Goal: Navigation & Orientation: Find specific page/section

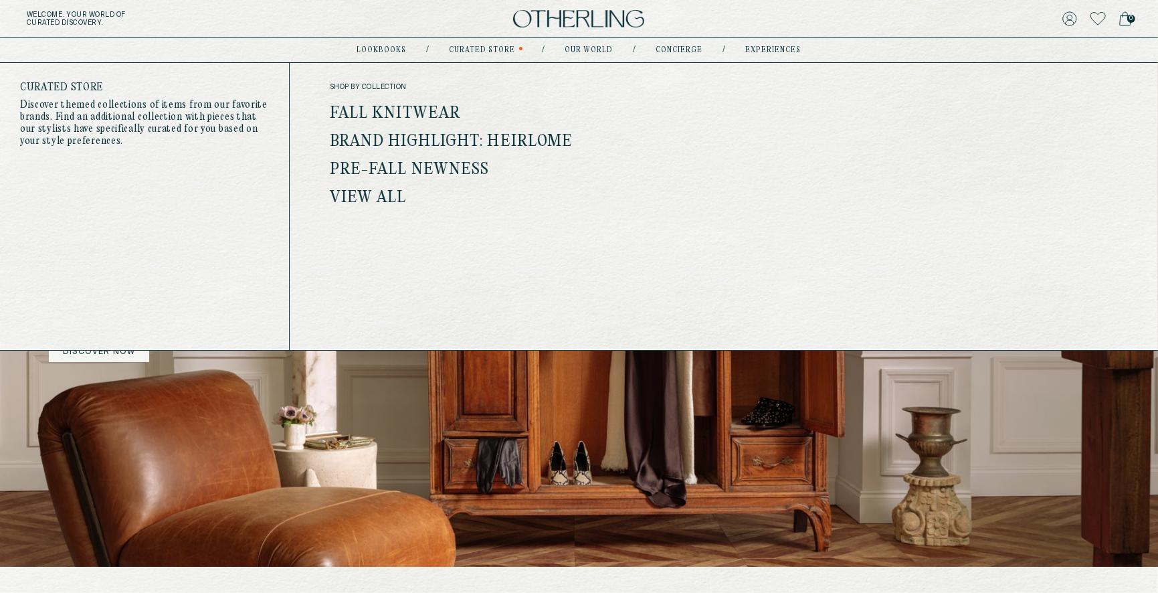
click at [373, 200] on link "View all" at bounding box center [368, 197] width 77 height 17
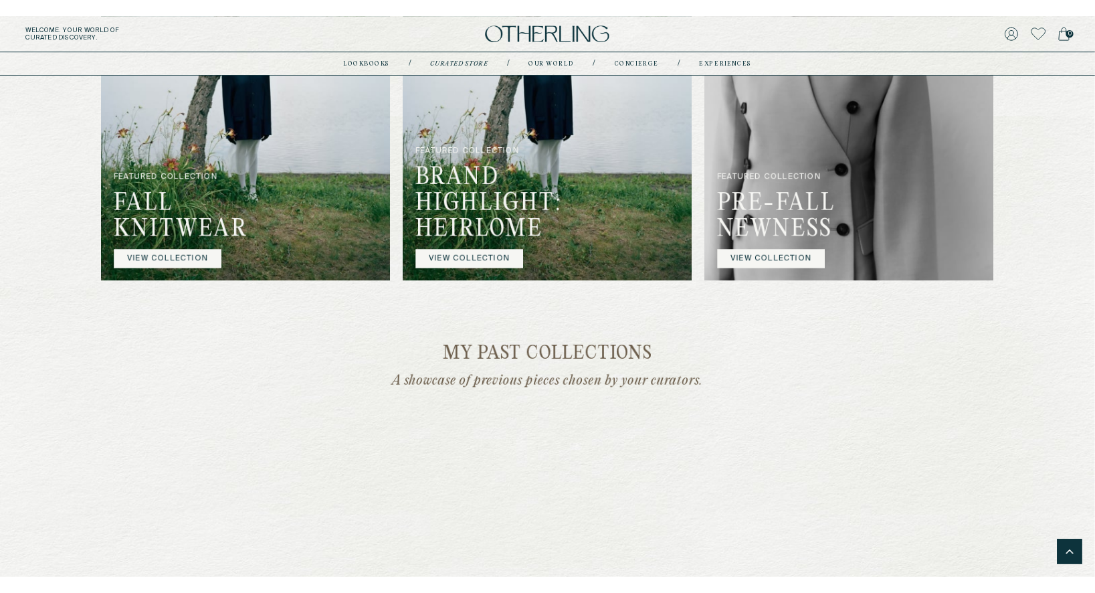
scroll to position [877, 0]
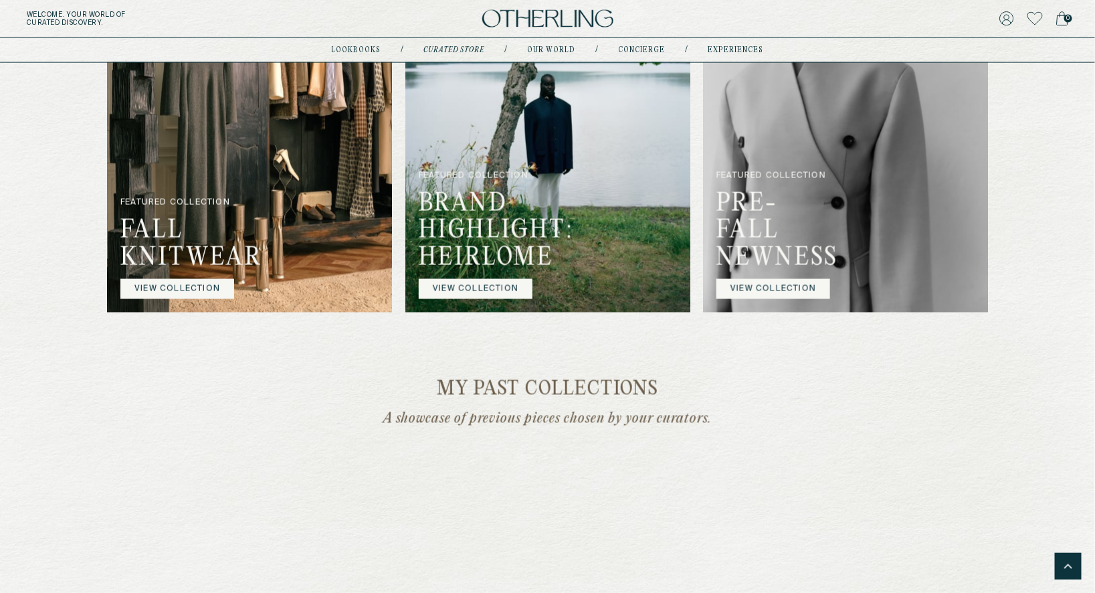
scroll to position [816, 0]
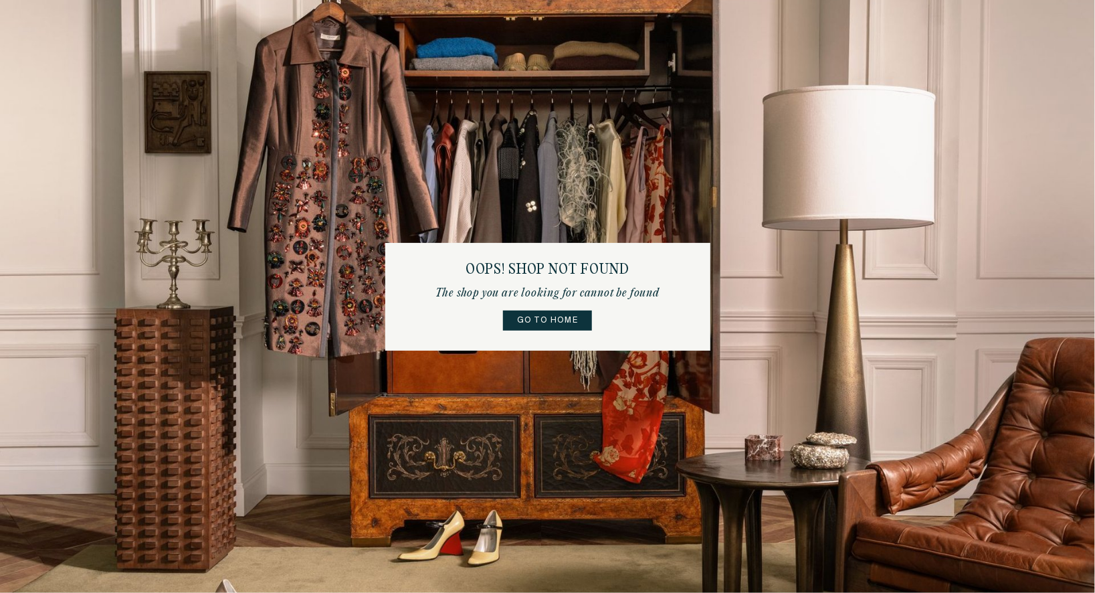
click at [553, 319] on link "Go to home" at bounding box center [547, 320] width 89 height 20
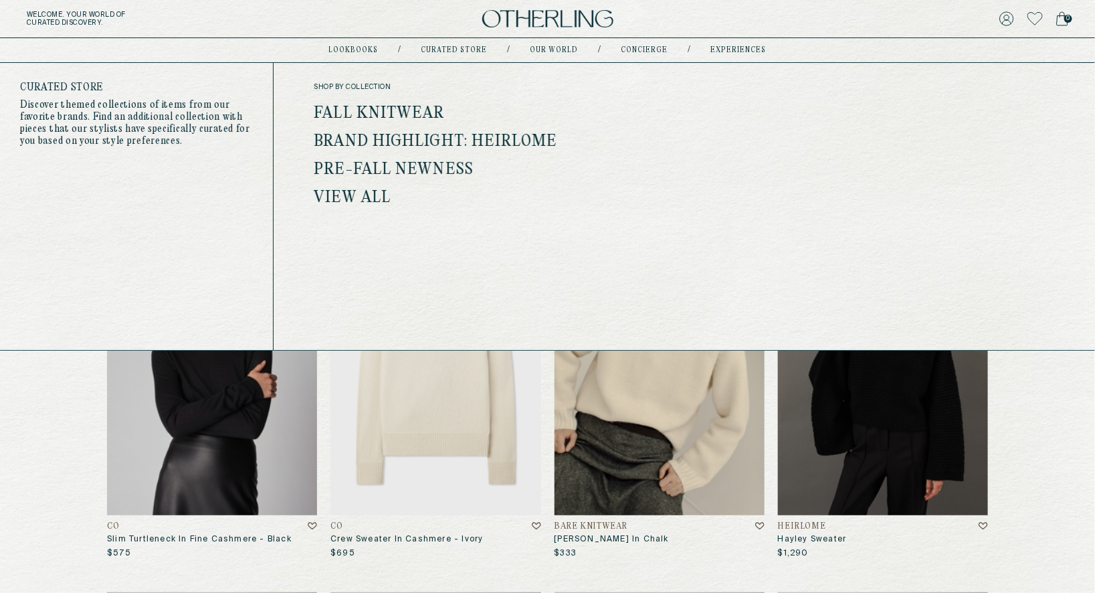
click at [415, 168] on link "Pre-Fall Newness" at bounding box center [394, 169] width 160 height 17
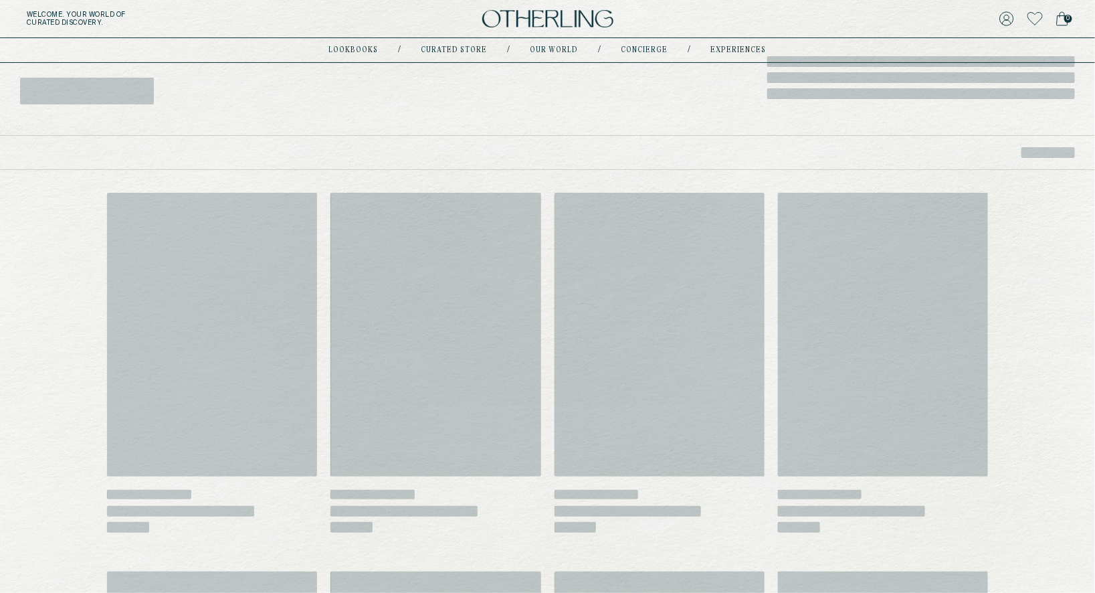
scroll to position [59, 0]
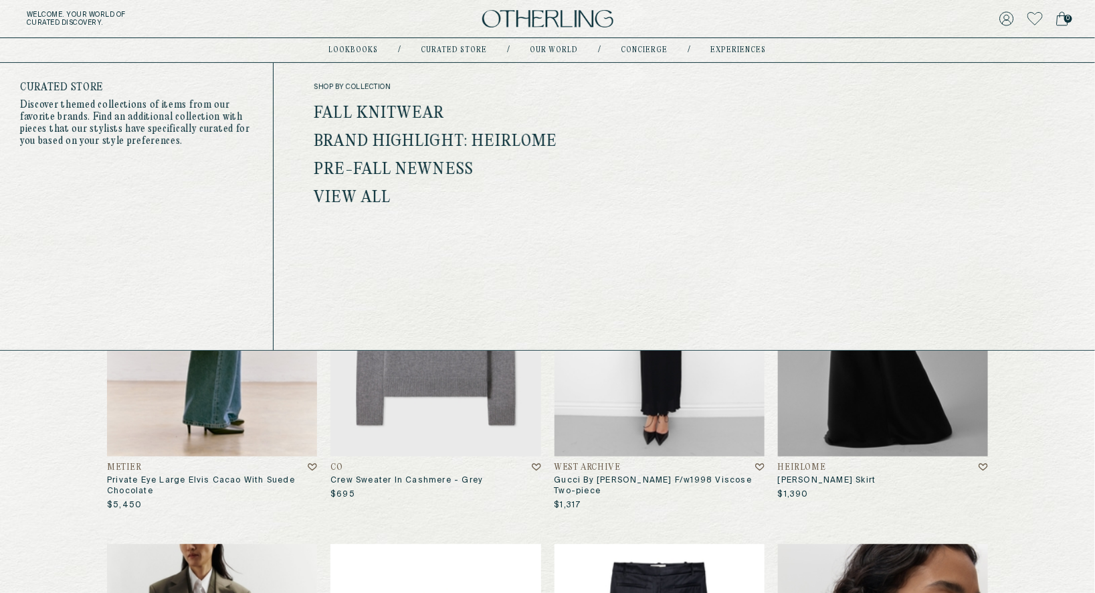
click at [397, 138] on link "Brand Highlight: Heirlome" at bounding box center [436, 141] width 244 height 17
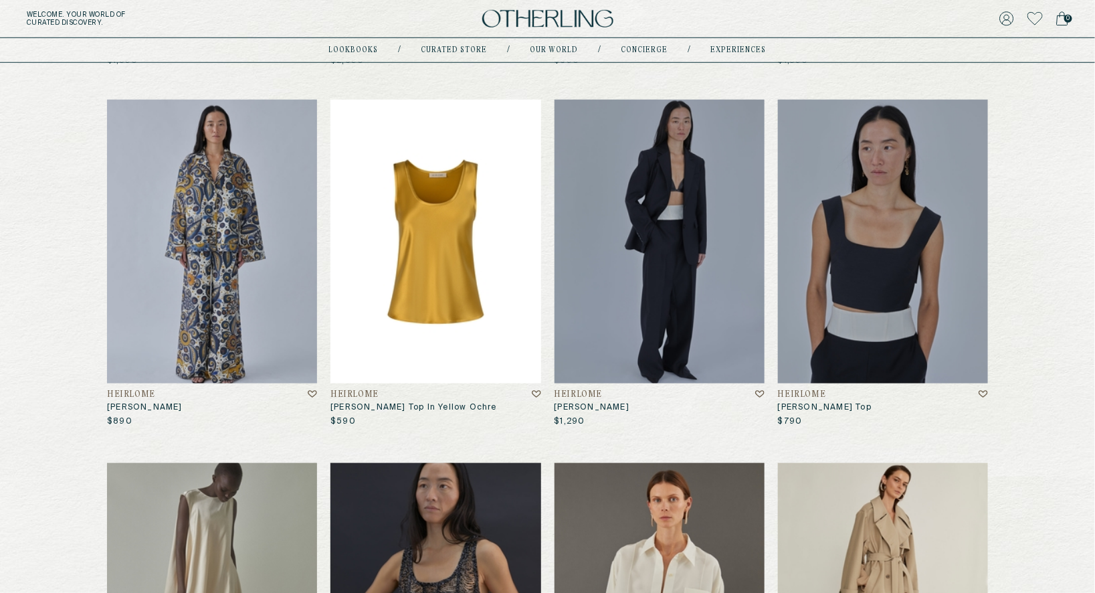
scroll to position [1001, 0]
